Goal: Task Accomplishment & Management: Use online tool/utility

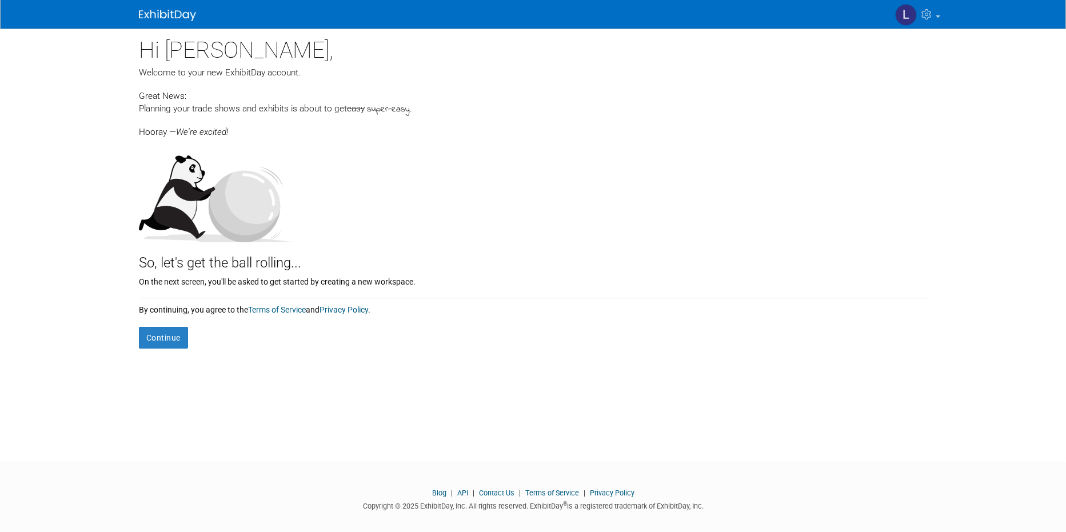
click at [164, 311] on div "By continuing, you agree to the Terms of Service and Privacy Policy ." at bounding box center [533, 306] width 789 height 17
click at [165, 337] on button "Continue" at bounding box center [163, 338] width 49 height 22
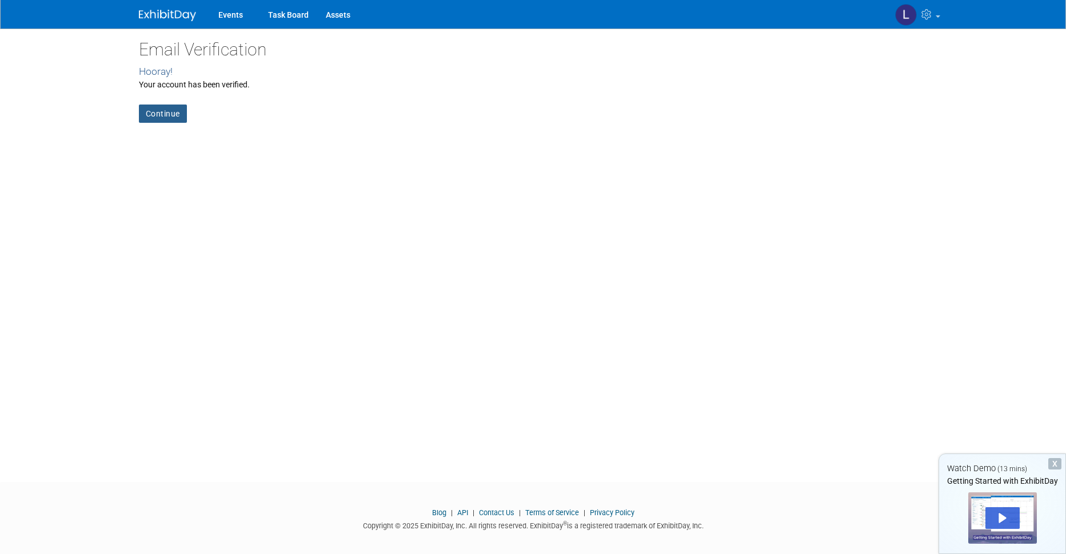
click at [171, 115] on link "Continue" at bounding box center [163, 114] width 48 height 18
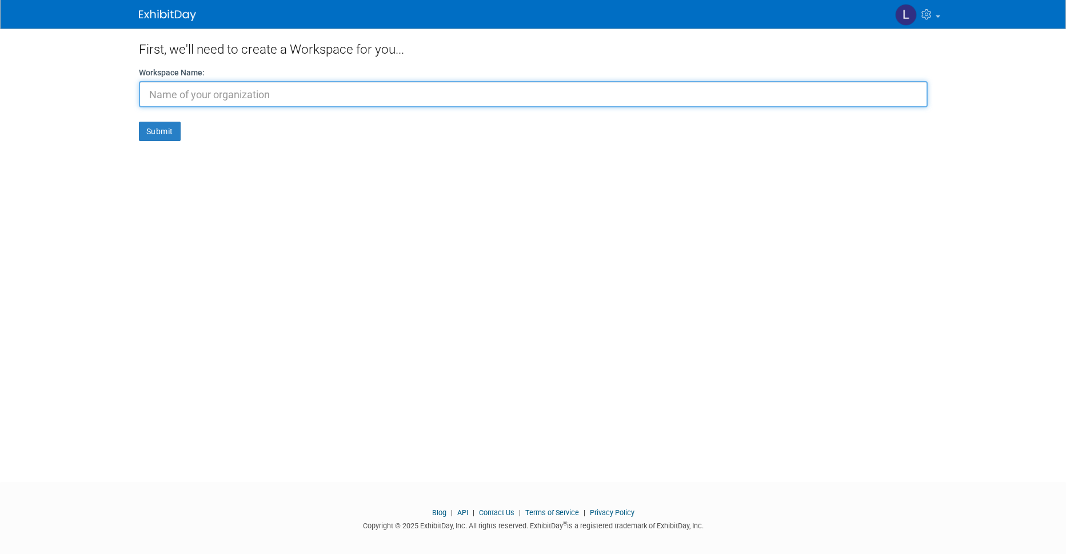
click at [275, 99] on input "text" at bounding box center [533, 94] width 789 height 26
paste input "actricia"
click at [158, 94] on input "actricia" at bounding box center [533, 94] width 789 height 26
type input "Actricia"
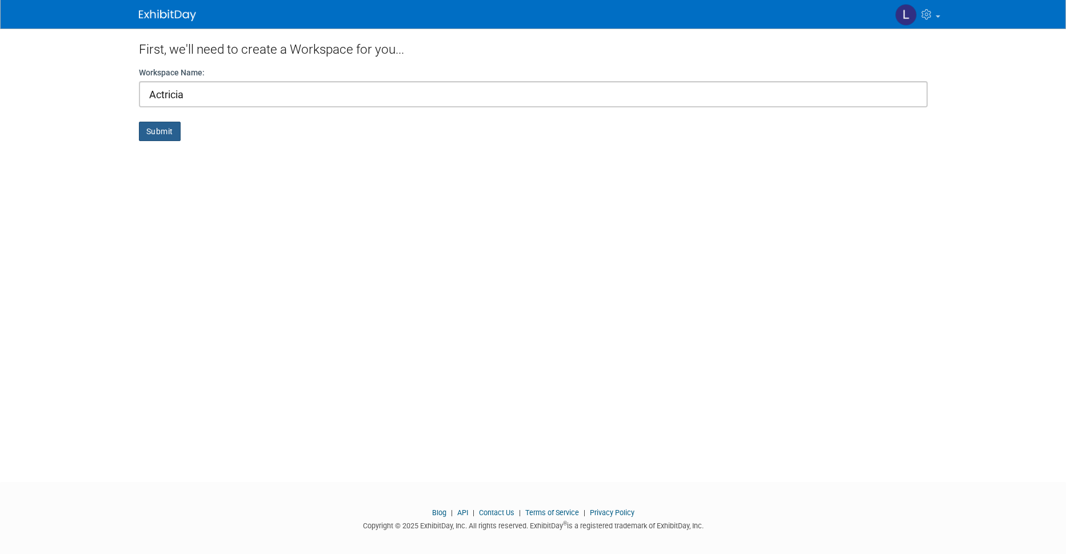
click at [152, 133] on button "Submit" at bounding box center [160, 131] width 42 height 19
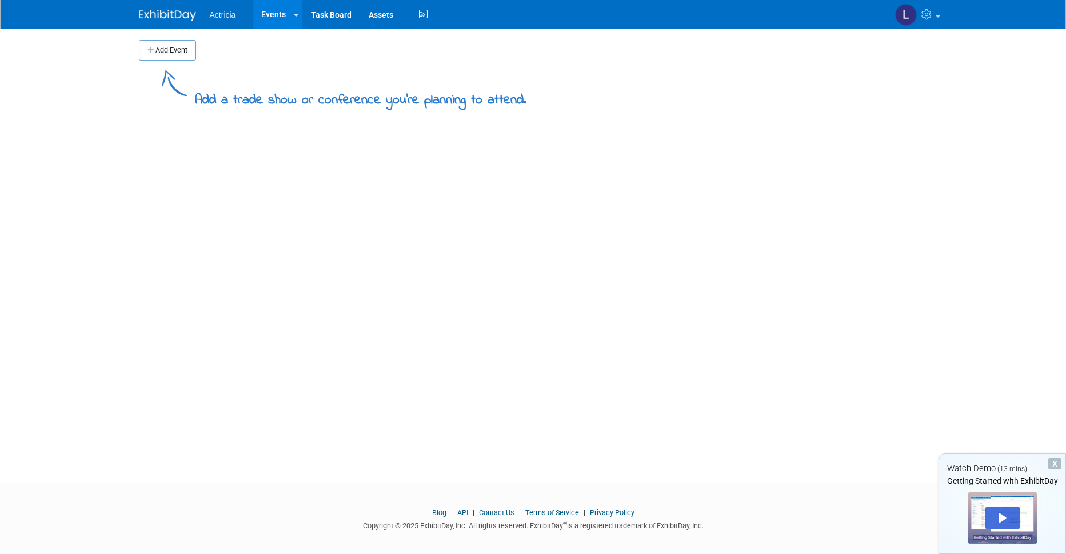
click at [179, 54] on button "Add Event" at bounding box center [167, 50] width 57 height 21
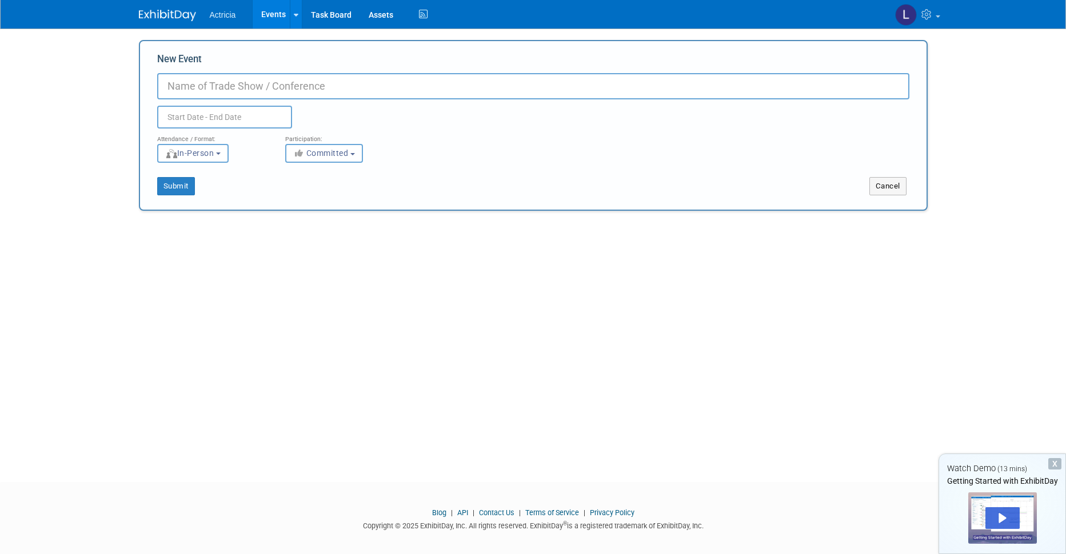
paste input "Actricia"
type input "Actricia"
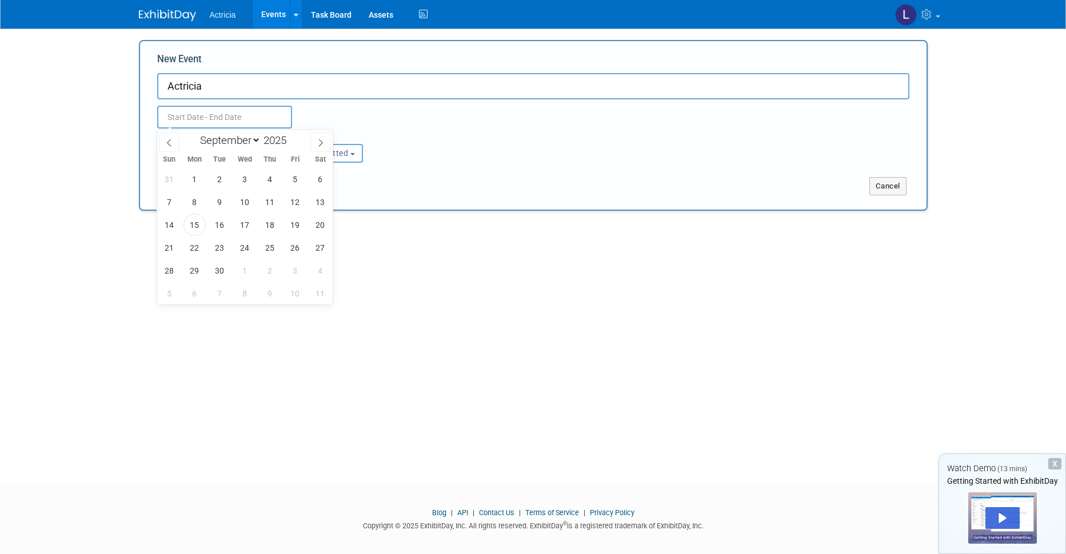
click at [239, 115] on input "text" at bounding box center [224, 117] width 135 height 23
click at [174, 225] on span "14" at bounding box center [169, 225] width 22 height 22
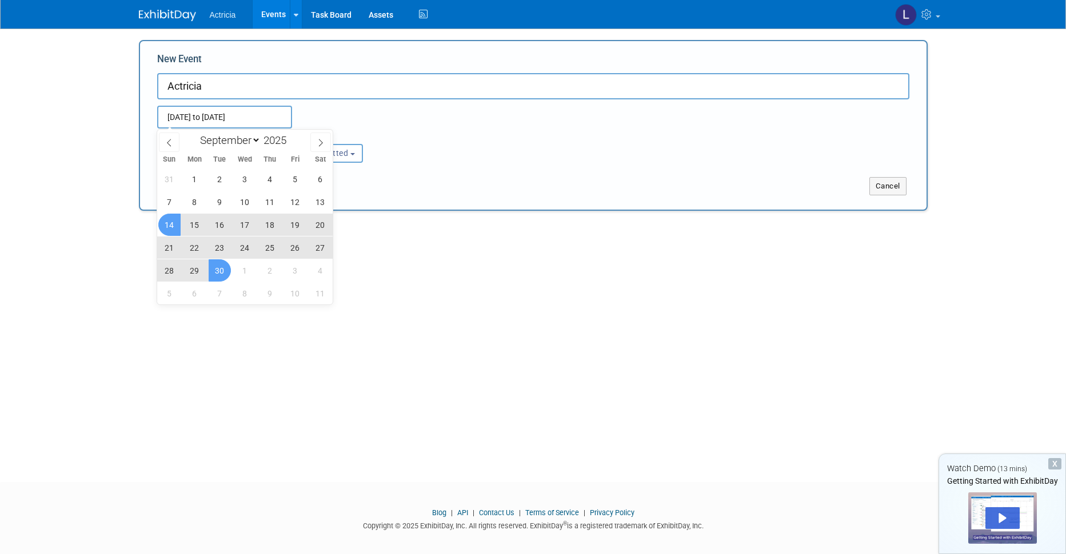
click at [219, 269] on span "30" at bounding box center [220, 270] width 22 height 22
type input "Sep 14, 2025 to Sep 30, 2025"
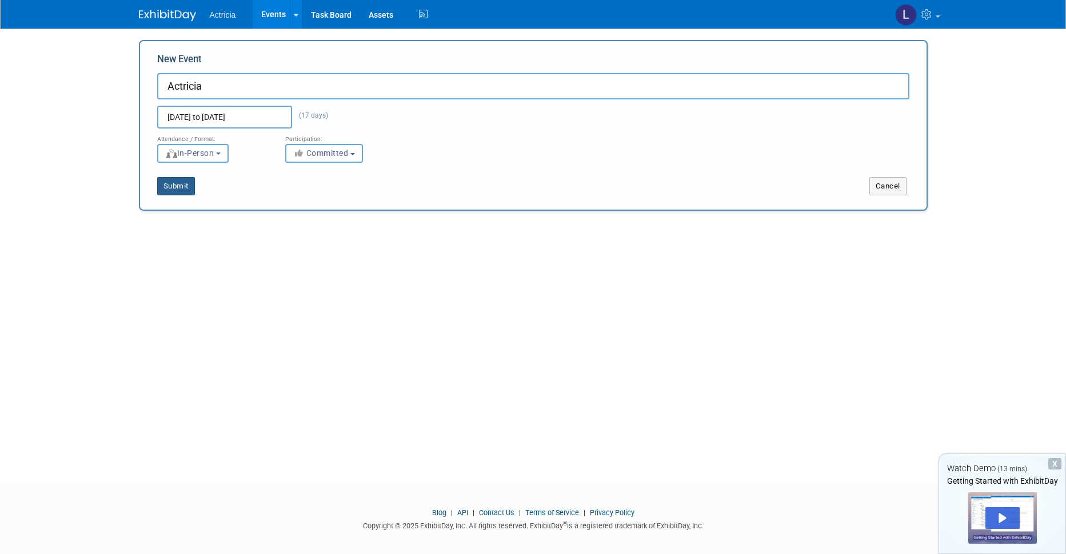
click at [163, 186] on button "Submit" at bounding box center [176, 186] width 38 height 18
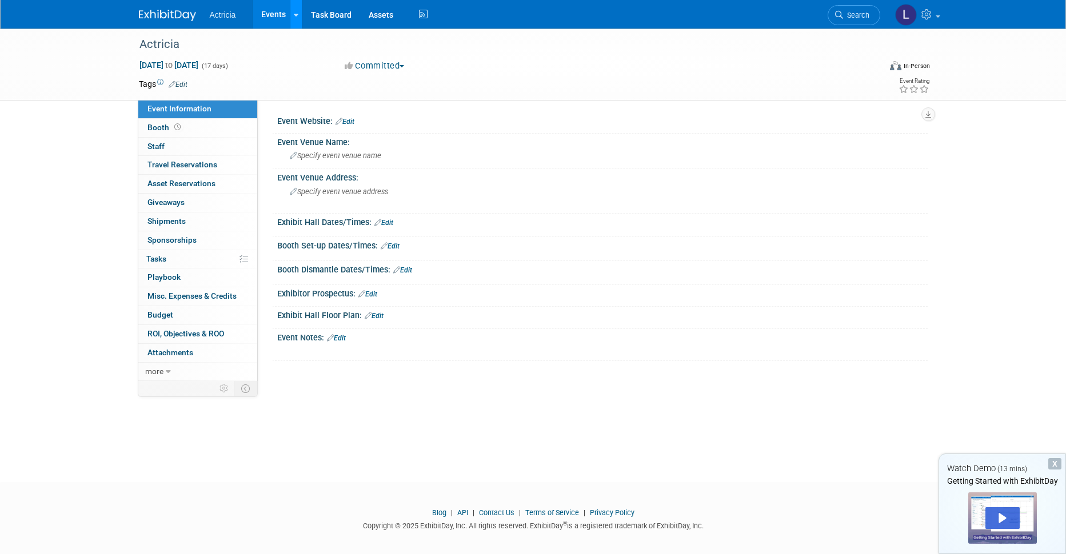
click at [293, 14] on link at bounding box center [296, 14] width 12 height 29
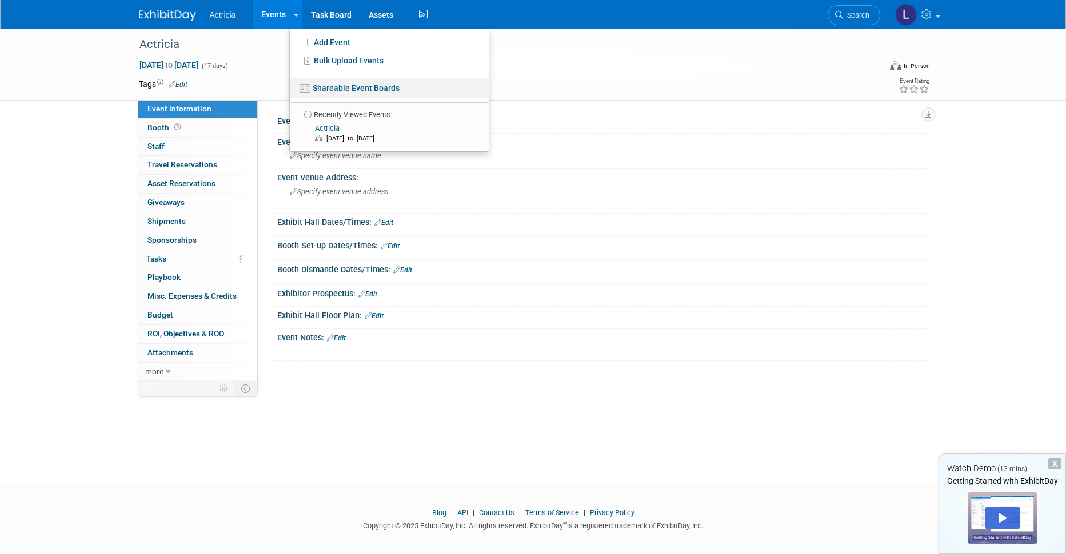
click at [347, 86] on link "Shareable Event Boards" at bounding box center [389, 88] width 199 height 21
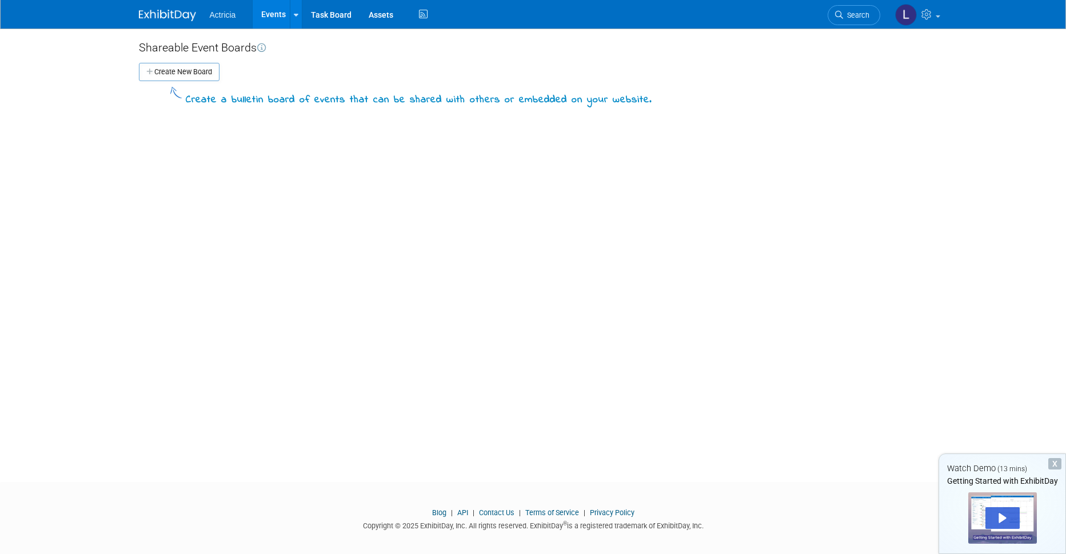
click at [178, 71] on button "Create New Board" at bounding box center [179, 72] width 81 height 18
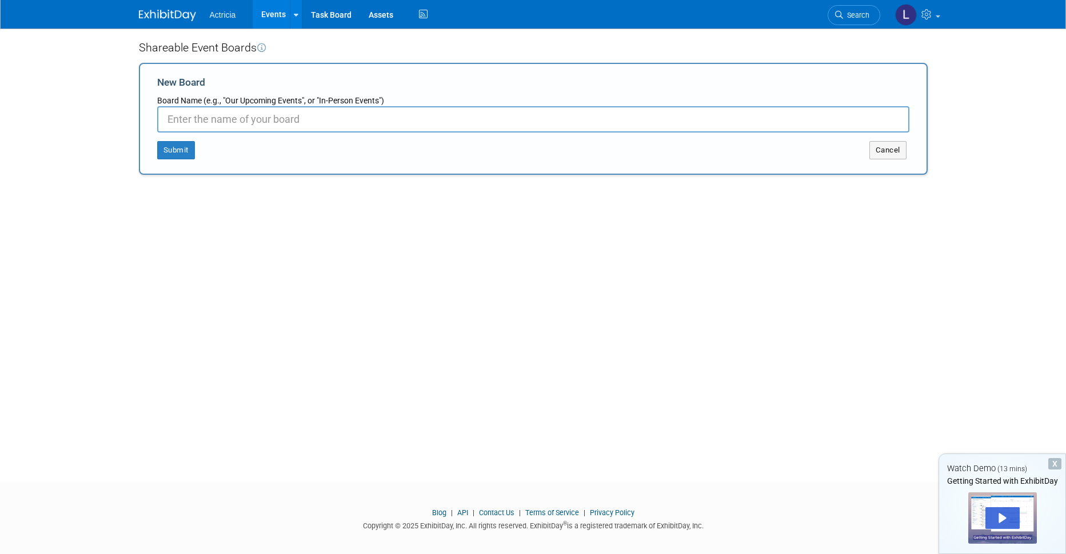
paste input "Actricia"
type input "Actricia"
click at [175, 146] on button "Submit" at bounding box center [176, 150] width 38 height 18
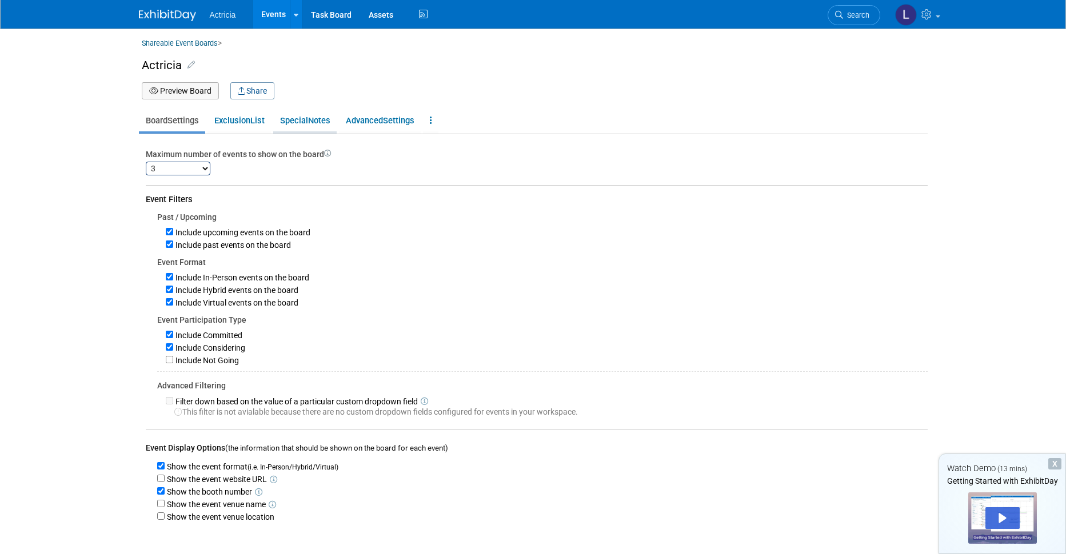
click at [309, 126] on link "Special Notes" at bounding box center [304, 121] width 63 height 22
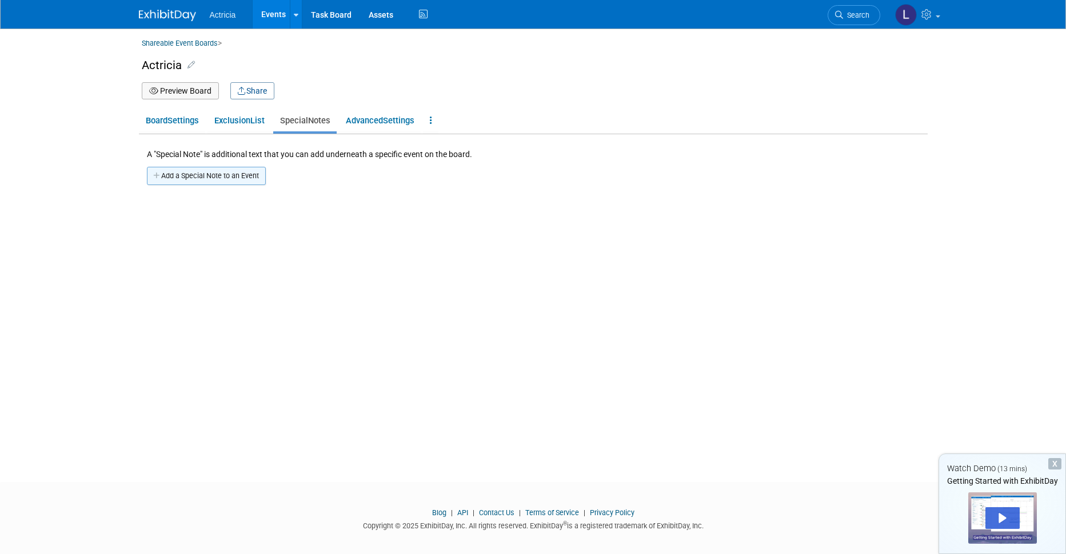
click at [194, 178] on button "Add a Special Note to an Event" at bounding box center [206, 176] width 119 height 18
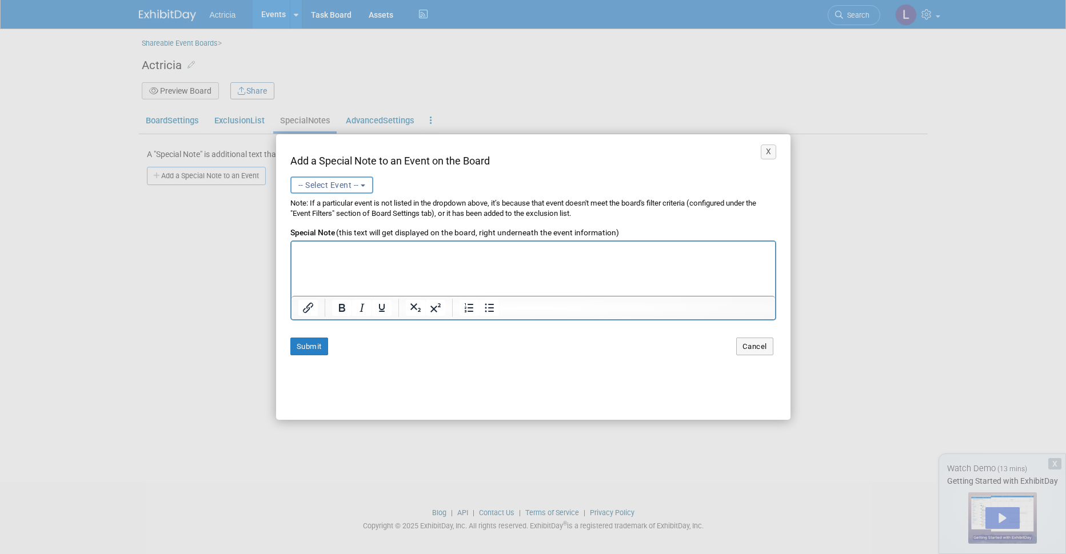
click at [356, 183] on span "-- Select Event --" at bounding box center [328, 185] width 61 height 9
click at [325, 225] on span "(Upcoming)" at bounding box center [339, 228] width 33 height 7
click at [293, 225] on input "Actricia (Upcoming) [DATE] to [DATE] Committed" at bounding box center [288, 227] width 7 height 7
select select "11151669"
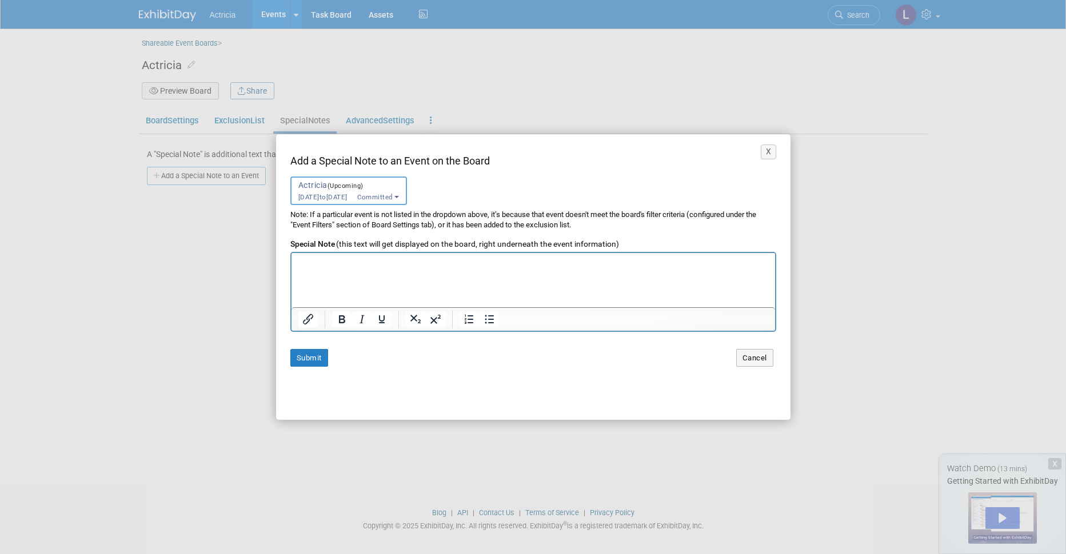
click at [338, 269] on html at bounding box center [532, 260] width 483 height 15
click at [343, 267] on p "SÄKRA FÖRETAGSDOKUMENT . . . Ett e-dokument har delats med dig via OneDrive for…" at bounding box center [532, 226] width 471 height 166
click at [353, 299] on p "SÄKRA FÖRETAGSDOKUMENT . . . Ett e-dokument har delats med dig via OneDrive for…" at bounding box center [532, 224] width 471 height 166
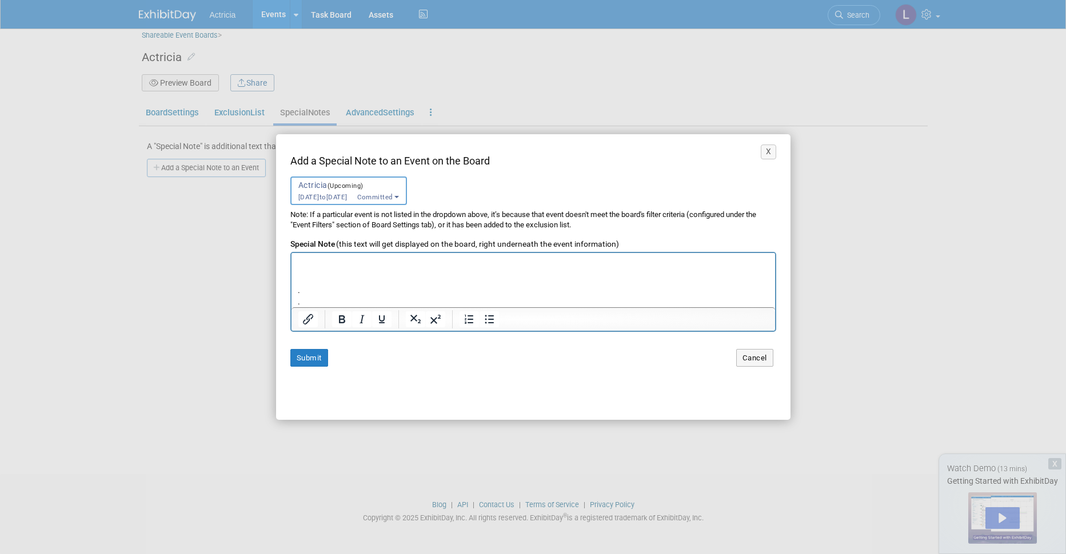
scroll to position [150, 0]
click at [393, 300] on p "Med vänlig hälsning," at bounding box center [532, 302] width 471 height 11
click at [404, 284] on p "SÄKRA FÖRETAGSDOKUMENT . . . Ett e-dokument har delats med dig via OneDrive for…" at bounding box center [532, 202] width 471 height 166
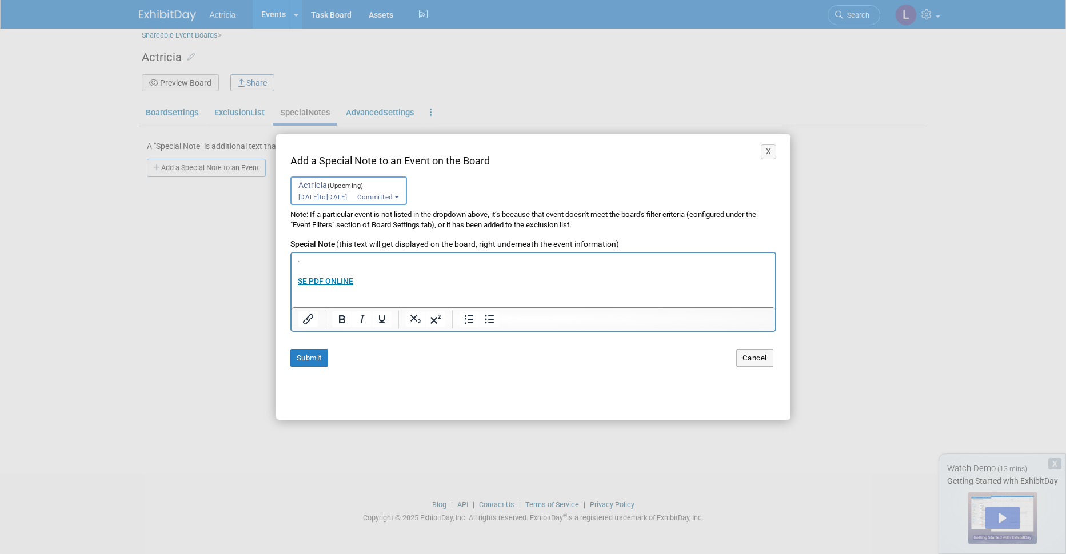
click at [362, 278] on p "SÄKRA FÖRETAGSDOKUMENT . . . Ett e-dokument har delats med dig via OneDrive for…" at bounding box center [532, 260] width 471 height 166
click at [379, 290] on p "SÄKRA FÖRETAGSDOKUMENT . . . Ett e-dokument har delats med dig via OneDrive for…" at bounding box center [532, 260] width 471 height 166
click at [339, 281] on link "SE PDF ONLINE﻿" at bounding box center [324, 281] width 55 height 9
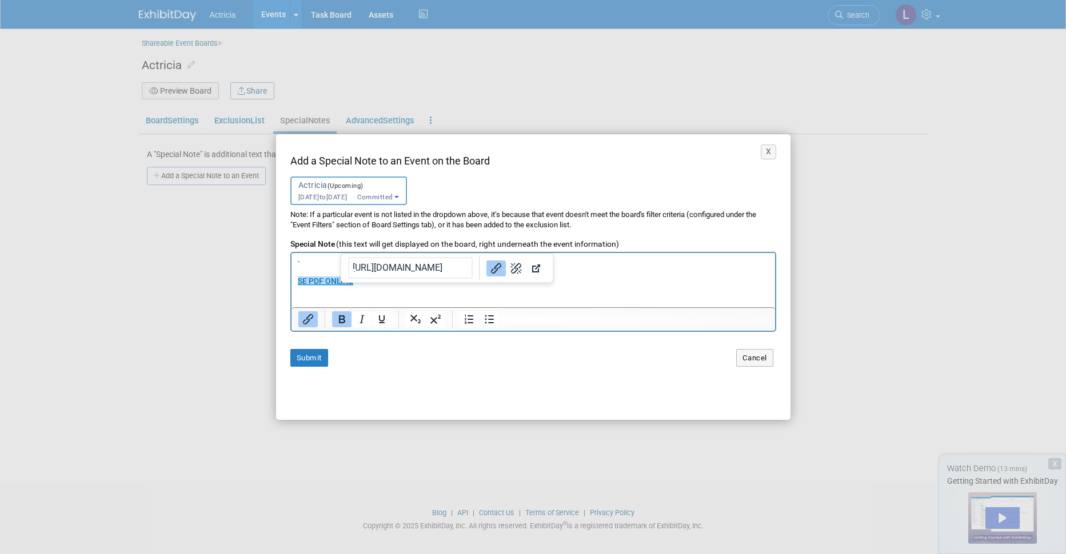
click at [439, 271] on input "[URL][DOMAIN_NAME]" at bounding box center [410, 268] width 125 height 22
click at [563, 276] on p "SÄKRA FÖRETAGSDOKUMENT . . . Ett e-dokument har delats med dig via OneDrive for…" at bounding box center [532, 260] width 471 height 166
click at [445, 294] on p "SÄKRA FÖRETAGSDOKUMENT . . . Ett e-dokument har delats med dig via OneDrive for…" at bounding box center [532, 260] width 471 height 166
click at [330, 284] on link "SE PDF ONLINE﻿" at bounding box center [324, 281] width 55 height 9
click at [413, 273] on input "[URL][DOMAIN_NAME]" at bounding box center [400, 268] width 125 height 22
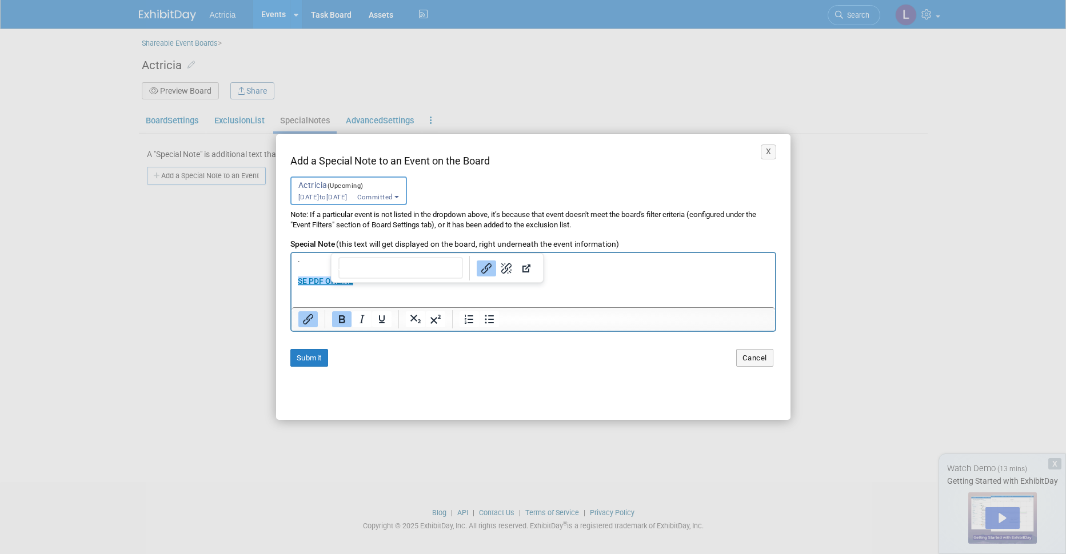
paste input "[URL][DOMAIN_NAME]"
type input "[URL][DOMAIN_NAME]"
click at [559, 289] on p "SÄKRA FÖRETAGSDOKUMENT . . . Ett e-dokument har delats med dig via OneDrive for…" at bounding box center [532, 260] width 471 height 166
click at [341, 285] on link "SE PDF ONLINE" at bounding box center [324, 281] width 55 height 9
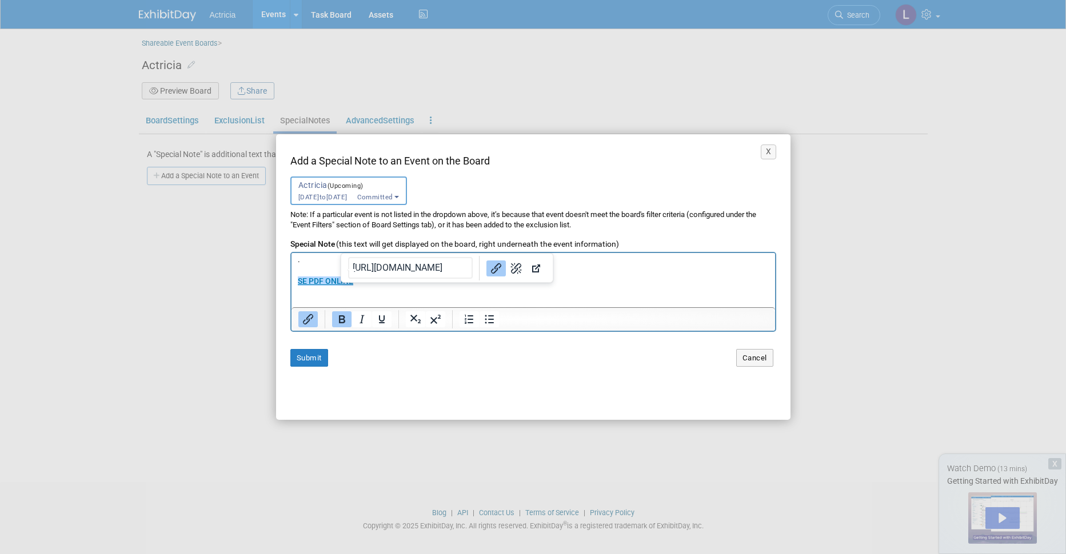
click at [394, 268] on input "[URL][DOMAIN_NAME]" at bounding box center [410, 268] width 125 height 22
click at [470, 286] on p "SÄKRA FÖRETAGSDOKUMENT . . . Ett e-dokument har delats med dig via OneDrive for…" at bounding box center [532, 260] width 471 height 166
click at [323, 279] on link "SE PDF ONLINE" at bounding box center [324, 281] width 55 height 9
click at [402, 269] on input "https://" at bounding box center [393, 268] width 125 height 22
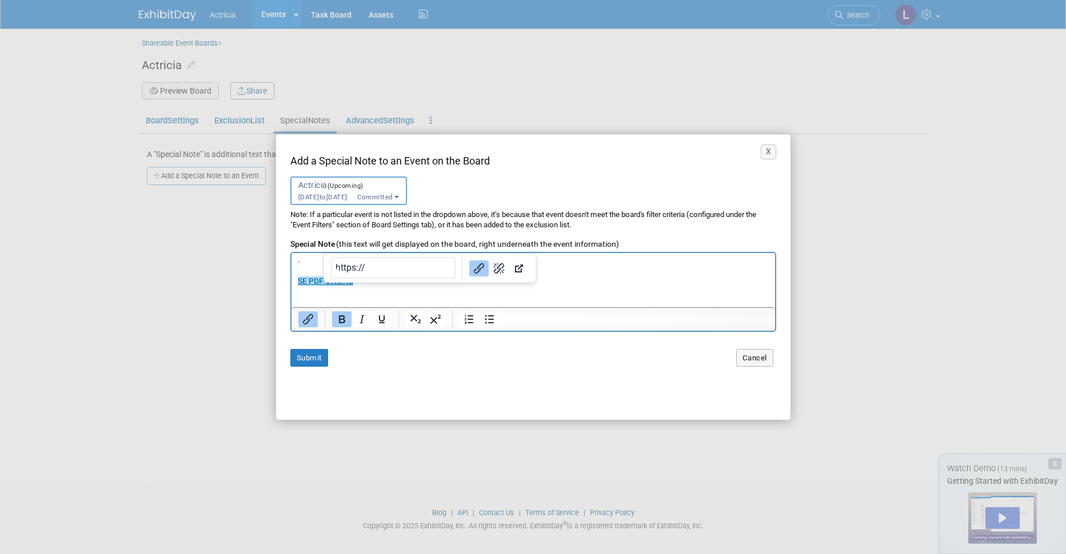
click at [402, 269] on input "https://" at bounding box center [393, 268] width 125 height 22
type input "[URL][DOMAIN_NAME]"
click at [309, 281] on link "SE PDF ONLINE" at bounding box center [324, 281] width 55 height 9
click at [550, 279] on p "SÄKRA FÖRETAGSDOKUMENT . . . Ett e-dokument har delats med dig via OneDrive for…" at bounding box center [532, 260] width 471 height 166
click at [312, 355] on button "Submit" at bounding box center [309, 358] width 38 height 18
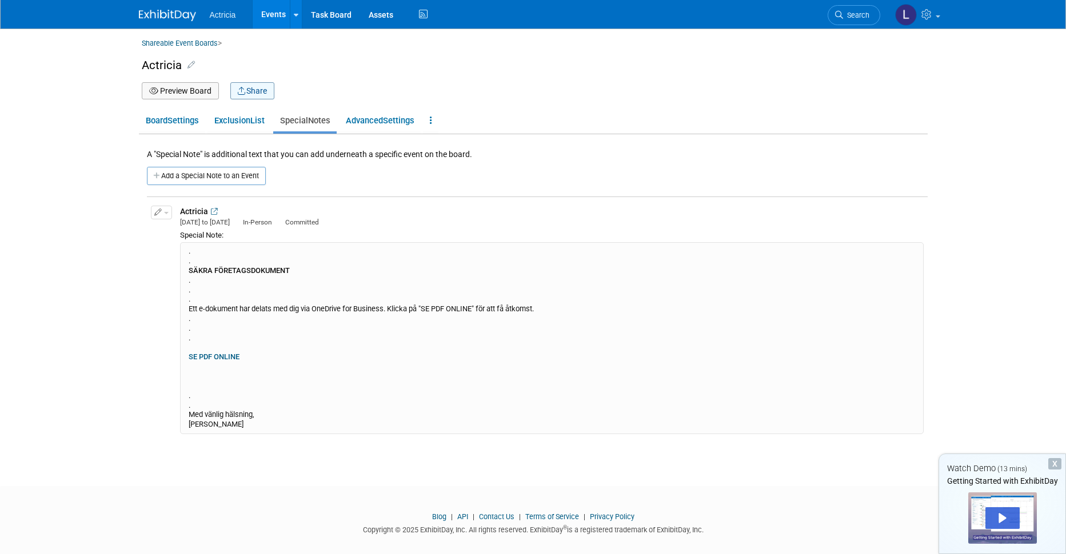
click at [247, 91] on button "Share" at bounding box center [252, 90] width 44 height 17
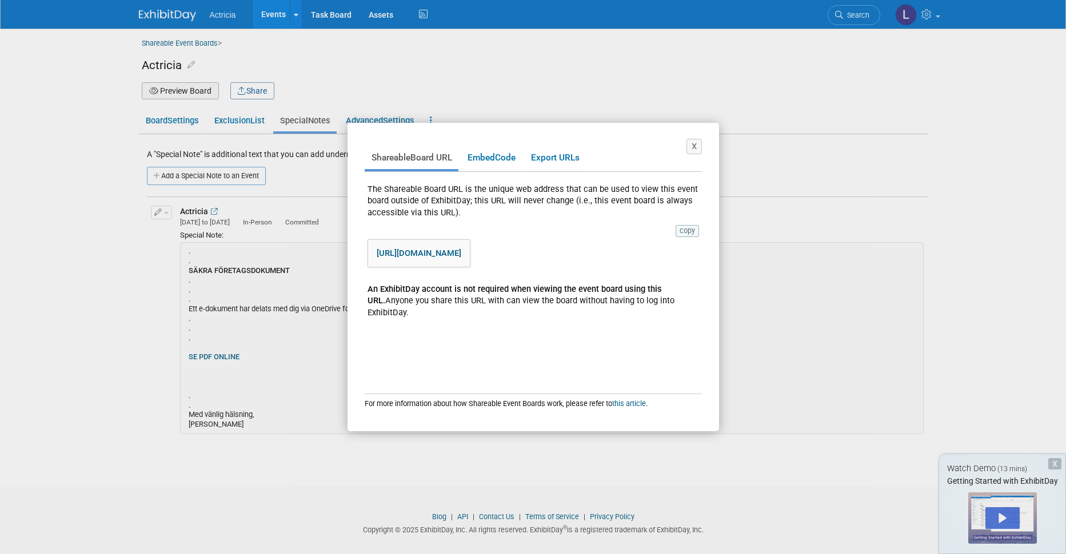
click at [690, 229] on button "copy" at bounding box center [686, 230] width 23 height 11
